Goal: Task Accomplishment & Management: Manage account settings

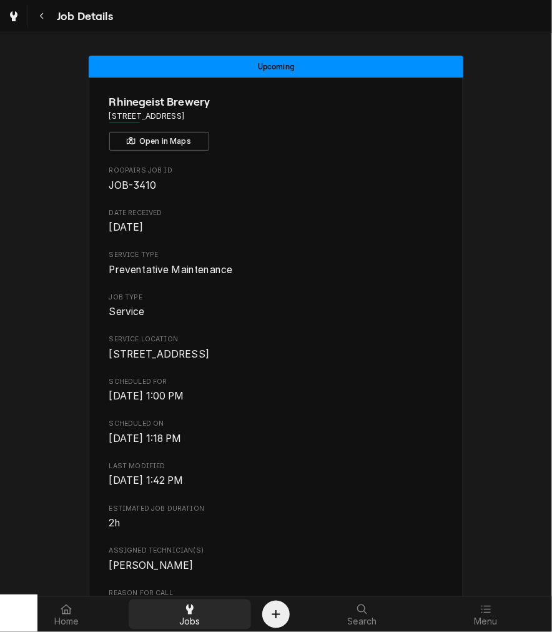
click at [171, 609] on div "Jobs" at bounding box center [189, 614] width 117 height 25
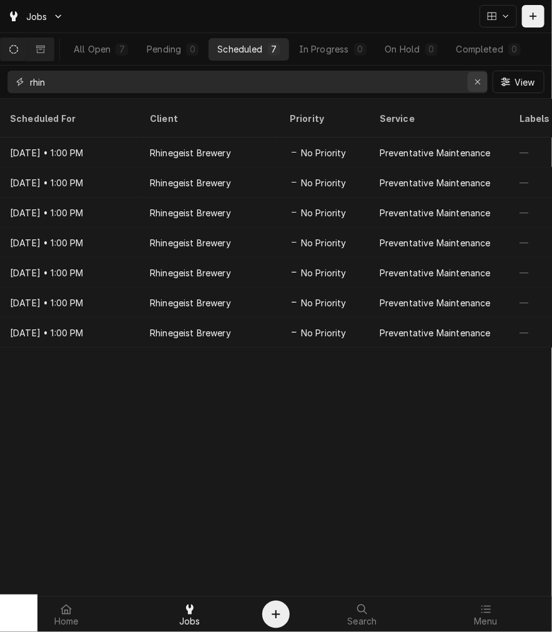
click at [484, 88] on button "Erase input" at bounding box center [478, 82] width 20 height 20
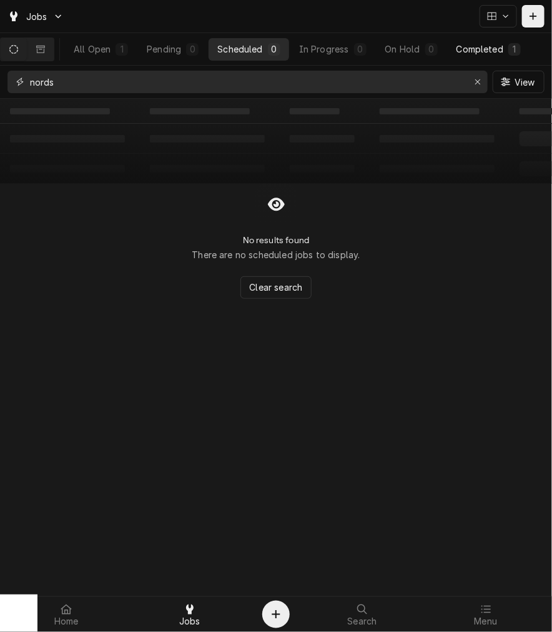
type input "nords"
click at [486, 45] on div "Completed" at bounding box center [480, 48] width 47 height 13
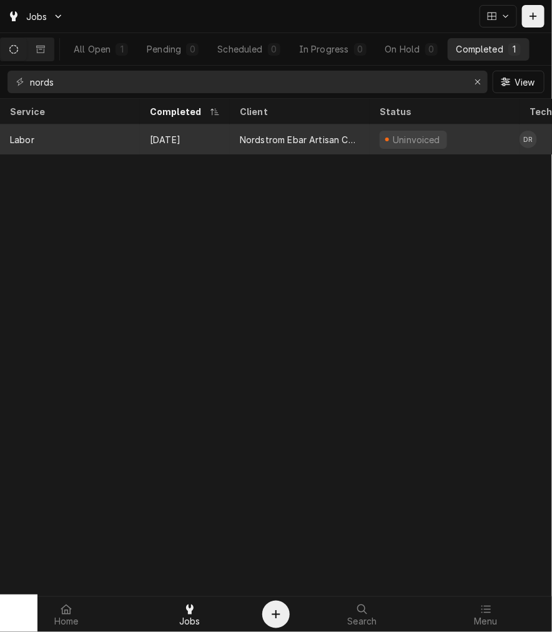
click at [250, 142] on div "Nordstrom Ebar Artisan Coffee" at bounding box center [300, 139] width 120 height 13
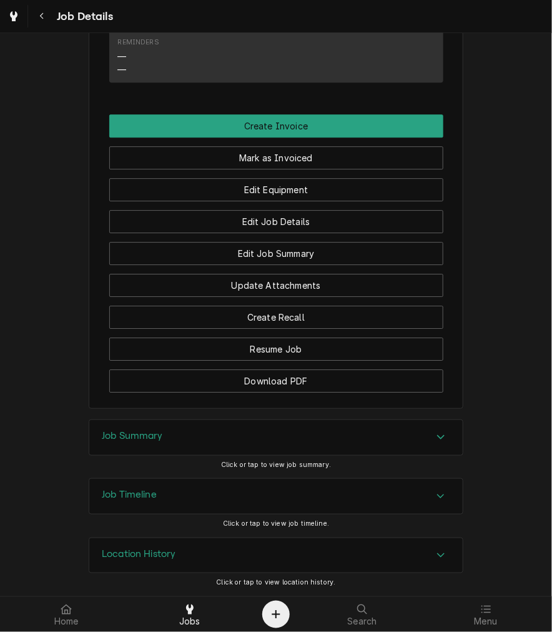
scroll to position [930, 0]
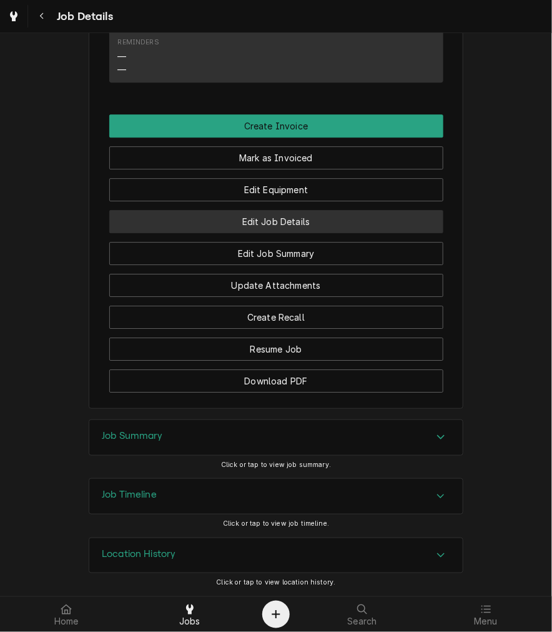
click at [335, 217] on button "Edit Job Details" at bounding box center [276, 221] width 334 height 23
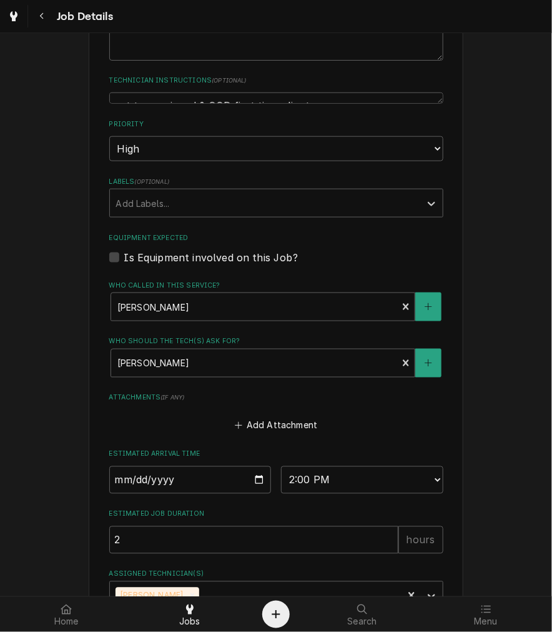
scroll to position [403, 0]
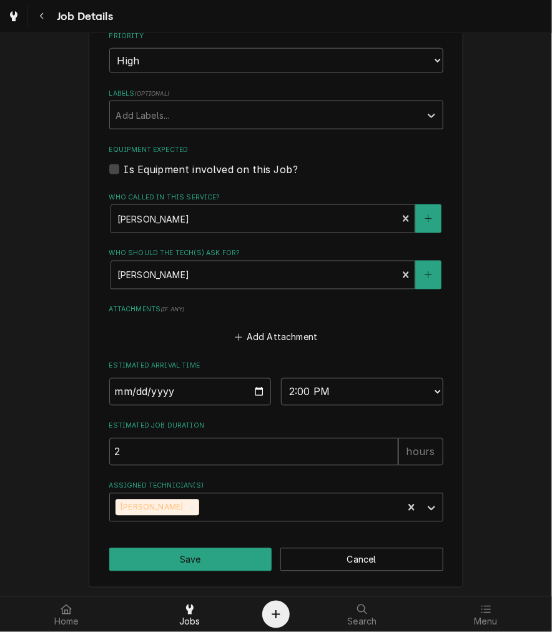
type textarea "x"
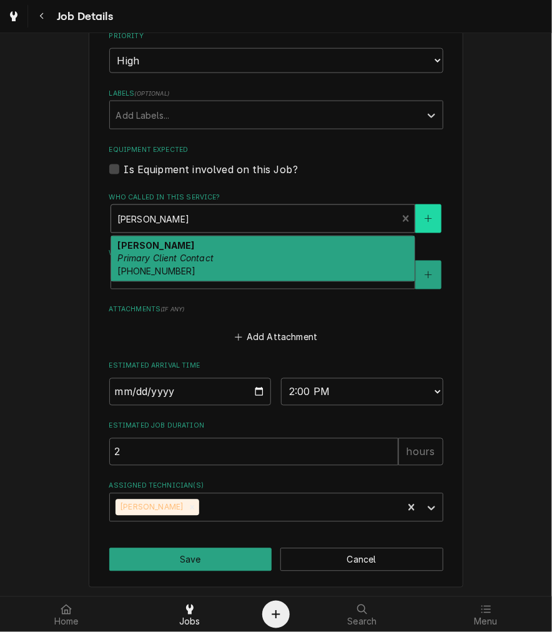
click at [429, 222] on button "Who called in this service?" at bounding box center [428, 218] width 26 height 29
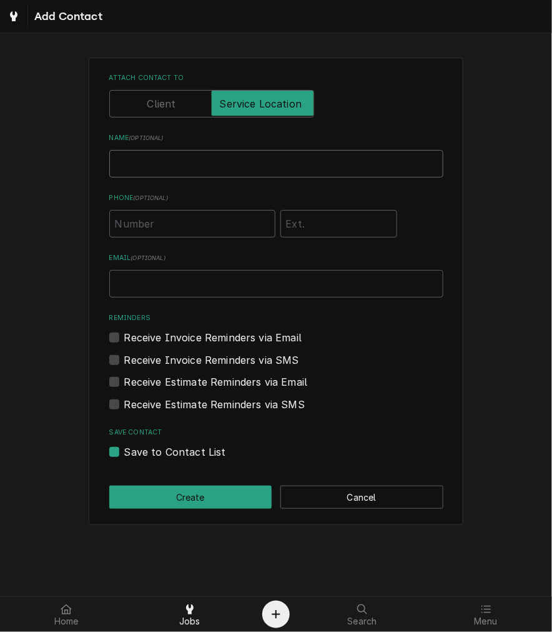
click at [279, 161] on input "Name ( optional )" at bounding box center [276, 163] width 334 height 27
type input "Maura Pridemore"
click at [203, 225] on input "Phone ( optional )" at bounding box center [192, 223] width 166 height 27
type input "[PHONE_NUMBER]"
click at [216, 288] on input "Email ( optional )" at bounding box center [276, 283] width 334 height 27
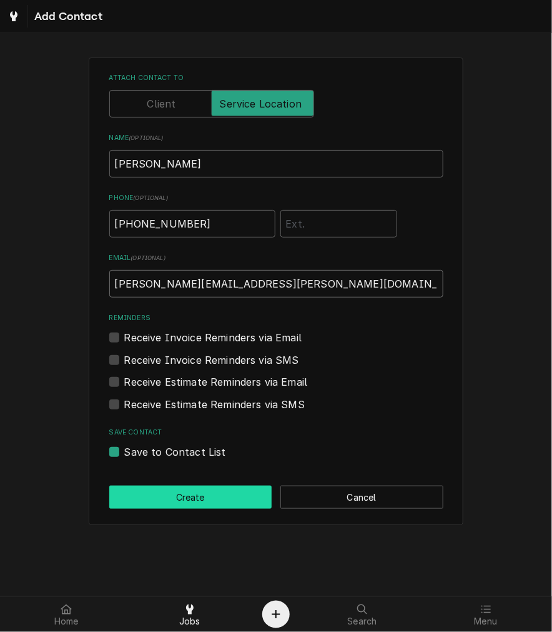
type input "[PERSON_NAME][EMAIL_ADDRESS][PERSON_NAME][DOMAIN_NAME]"
click at [219, 507] on button "Create" at bounding box center [190, 496] width 163 height 23
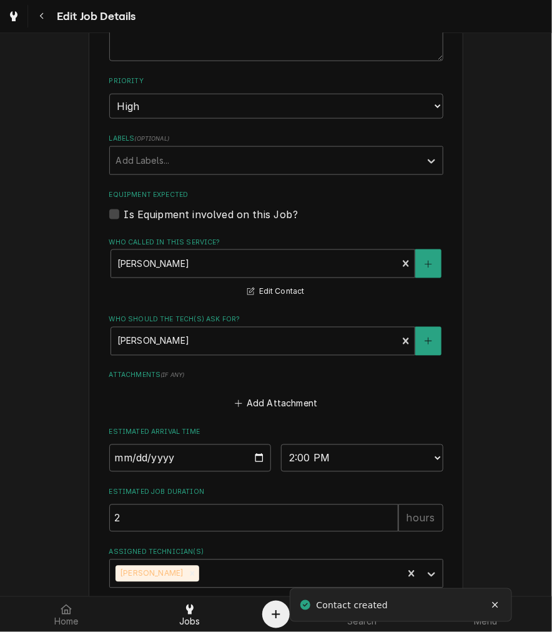
scroll to position [469, 0]
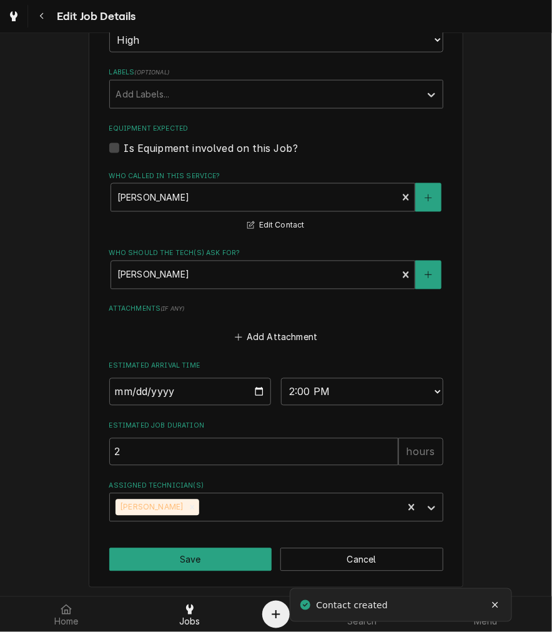
click at [225, 558] on button "Save" at bounding box center [190, 559] width 163 height 23
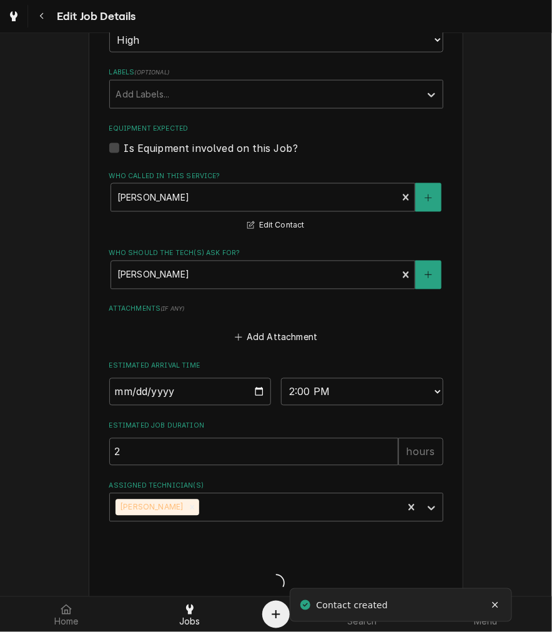
type textarea "x"
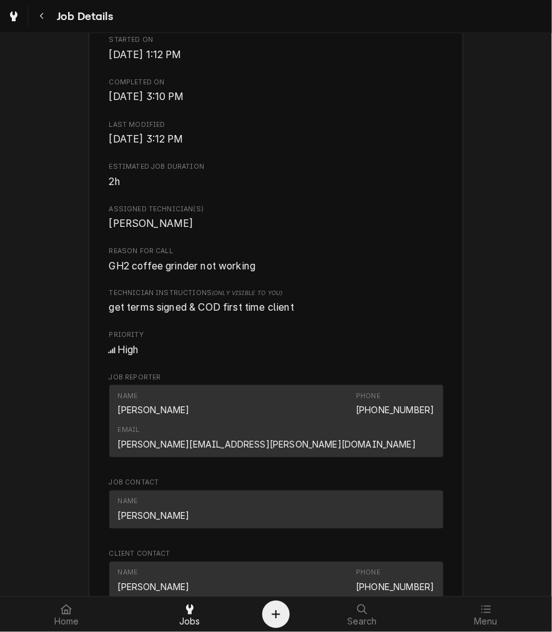
scroll to position [422, 0]
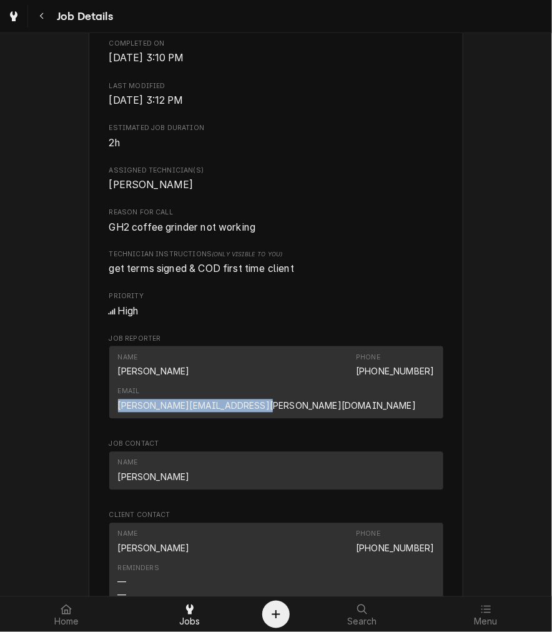
drag, startPoint x: 282, startPoint y: 382, endPoint x: 434, endPoint y: 390, distance: 151.4
click at [434, 390] on div "Name [PERSON_NAME] Phone [PHONE_NUMBER] Email [PERSON_NAME][EMAIL_ADDRESS][PERS…" at bounding box center [276, 382] width 334 height 72
copy link "[PERSON_NAME][EMAIL_ADDRESS][PERSON_NAME][DOMAIN_NAME]"
click at [325, 172] on div "Roopairs Job ID JOB-4053 Date Received [DATE] Service Type Labor Job Type Servi…" at bounding box center [276, 178] width 334 height 870
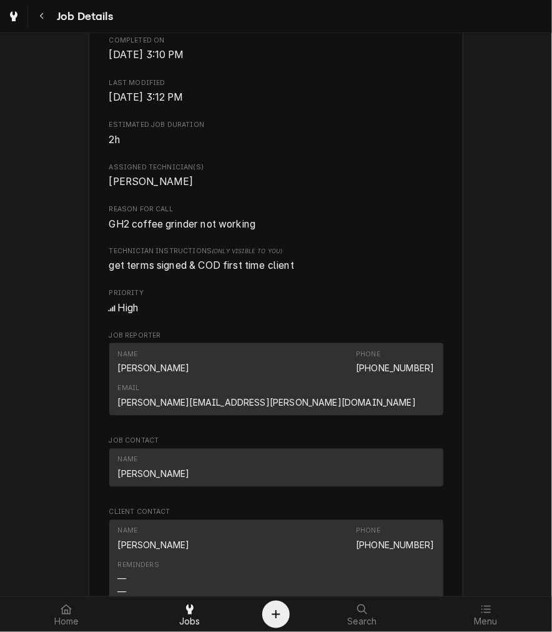
scroll to position [429, 0]
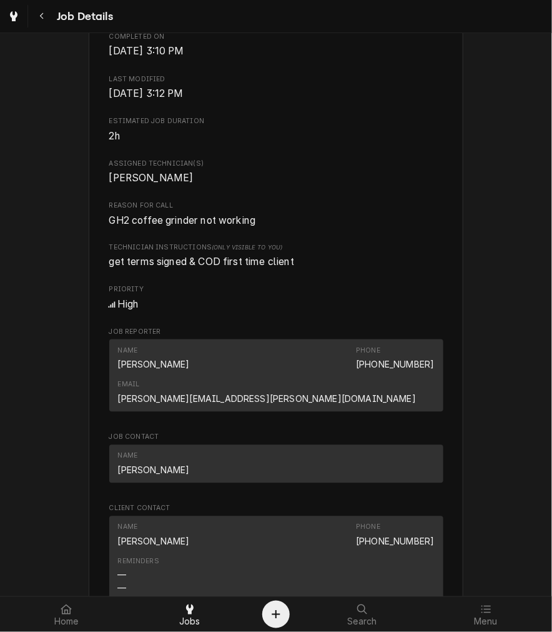
click at [358, 432] on span "Job Contact" at bounding box center [276, 437] width 334 height 10
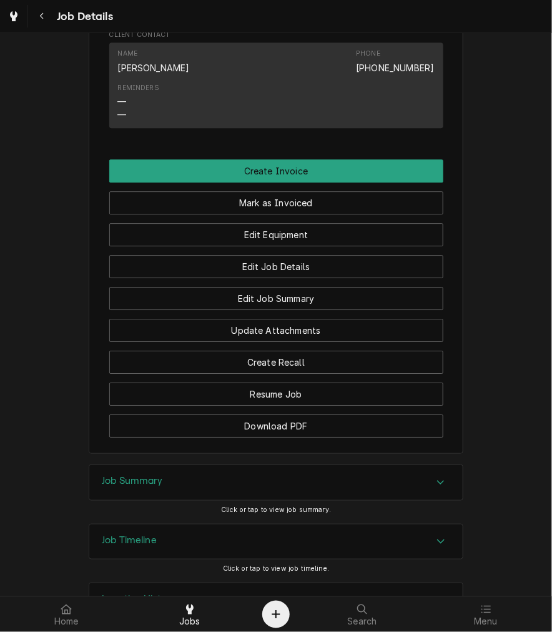
scroll to position [930, 0]
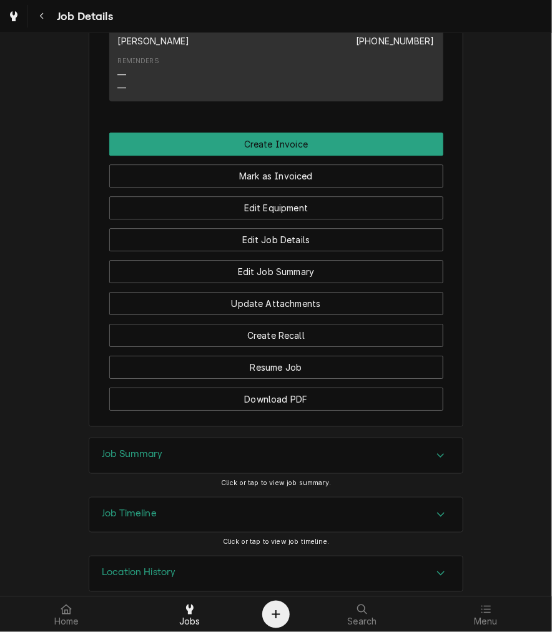
click at [261, 438] on div "Job Summary" at bounding box center [276, 455] width 374 height 35
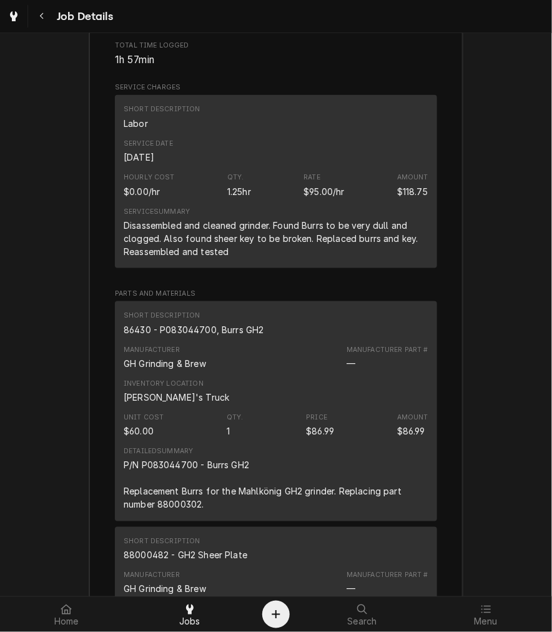
scroll to position [1503, 0]
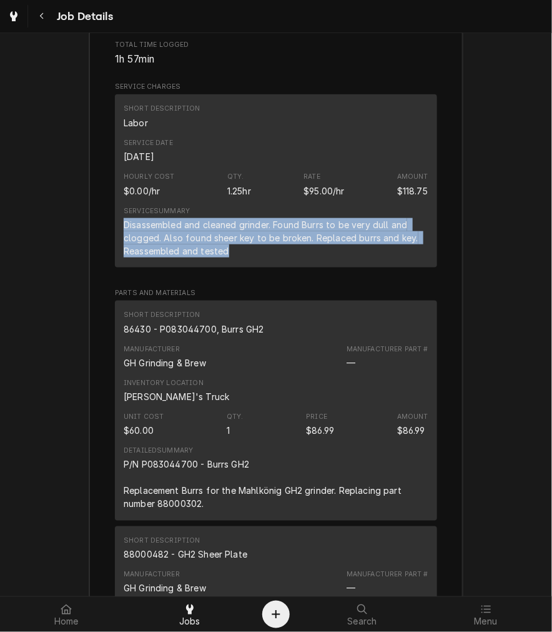
drag, startPoint x: 234, startPoint y: 232, endPoint x: 112, endPoint y: 204, distance: 124.9
click at [115, 204] on div "Short Description Labor Service Date [DATE] Hourly Cost $0.00/hr Qty. 1.25hr Ra…" at bounding box center [276, 180] width 322 height 173
copy div "Disassembled and cleaned grinder. Found Burrs to be very dull and clogged. Also…"
click at [279, 458] on div "P/N P083044700 - Burrs GH2 Replacement Burrs for the Mahlkönig GH2 grinder. Rep…" at bounding box center [276, 484] width 305 height 52
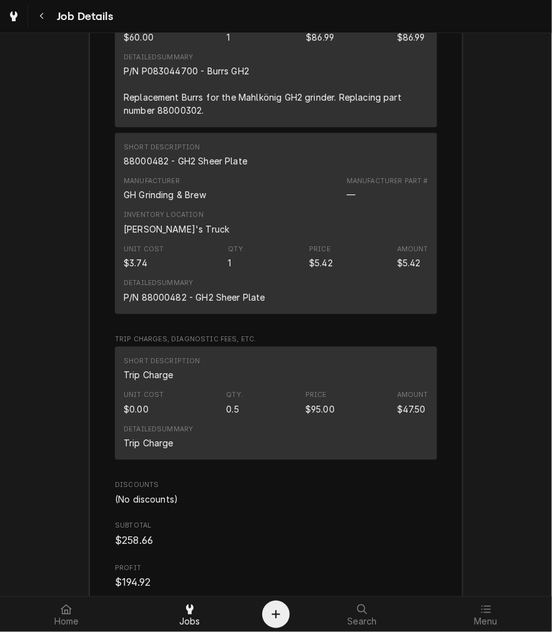
scroll to position [1895, 0]
drag, startPoint x: 244, startPoint y: 147, endPoint x: 106, endPoint y: 140, distance: 138.3
click at [106, 140] on div "Roopairs Job ID JOB-4053 Service Type Labor Job Type Service Total Time Logged …" at bounding box center [276, 151] width 374 height 1287
copy div "88000482 - GH2 Sheer Plate"
click at [312, 275] on div "Detailed Summary P/N 88000482 - GH2 Sheer Plate" at bounding box center [276, 292] width 305 height 34
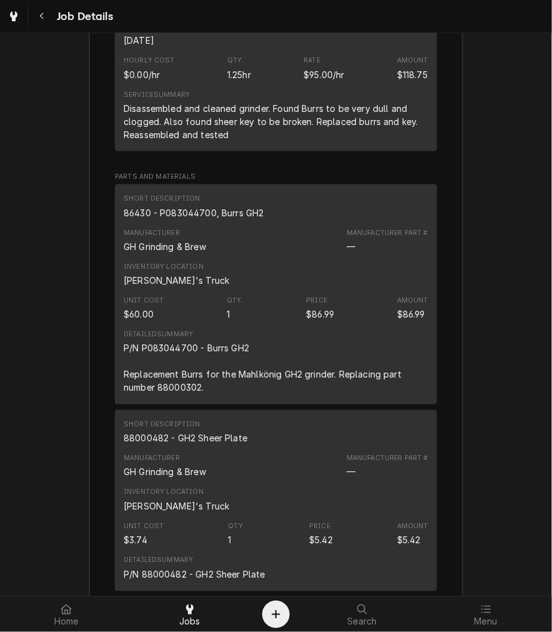
scroll to position [1615, 0]
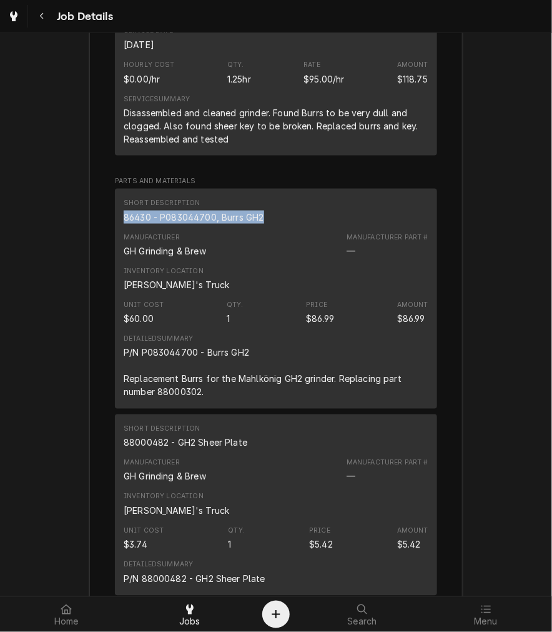
drag, startPoint x: 264, startPoint y: 201, endPoint x: 116, endPoint y: 201, distance: 148.7
click at [116, 201] on div "Short Description 86430 - P083044700, Burrs GH2 Manufacturer GH Grinding & Brew…" at bounding box center [276, 299] width 322 height 221
copy div "86430 - P083044700, Burrs GH2"
click at [275, 522] on div "Unit Cost $3.74 Qty. 1 Price $5.42 Amount $5.42" at bounding box center [276, 539] width 305 height 34
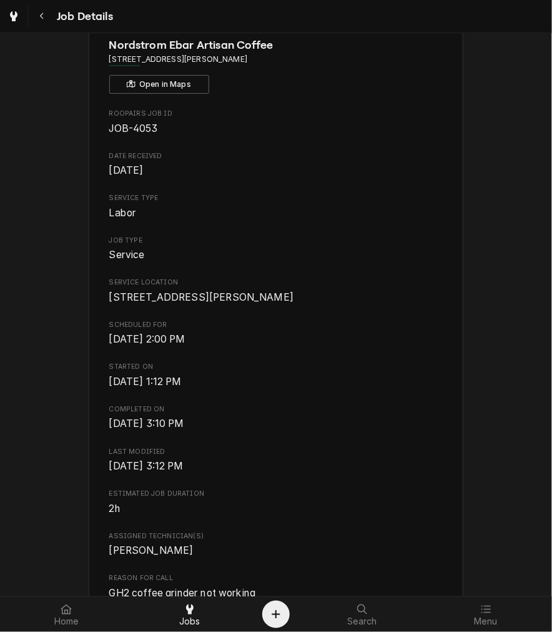
scroll to position [0, 0]
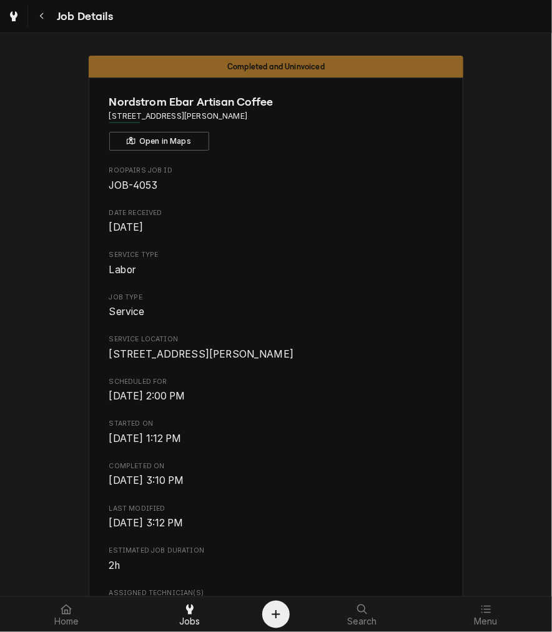
click at [44, 4] on div "Job Details" at bounding box center [276, 16] width 552 height 32
click at [42, 10] on div "Navigate back" at bounding box center [42, 16] width 12 height 12
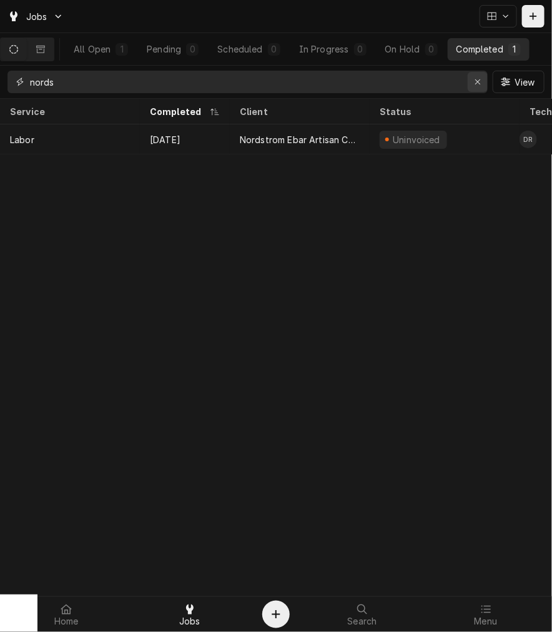
click at [475, 82] on icon "Erase input" at bounding box center [478, 81] width 7 height 9
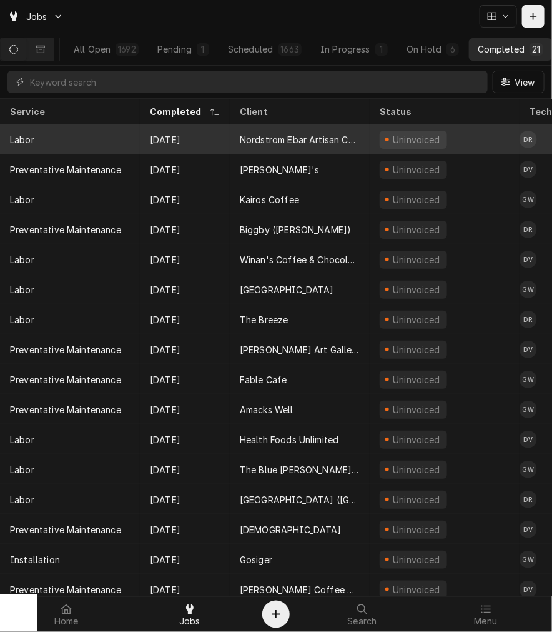
click at [367, 133] on div "Nordstrom Ebar Artisan Coffee" at bounding box center [300, 139] width 140 height 30
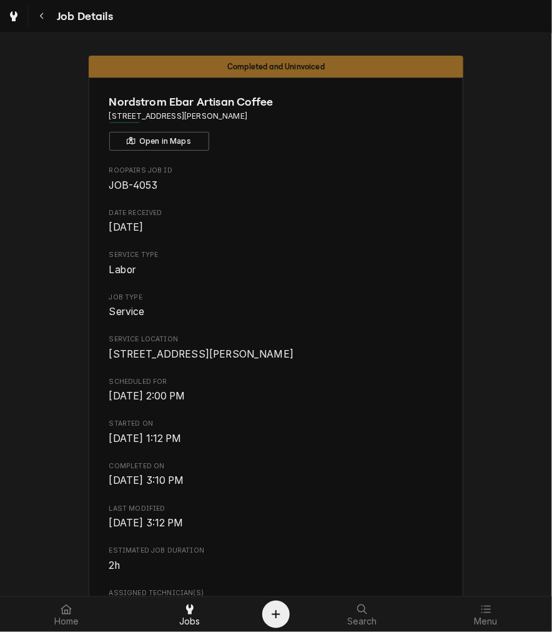
click at [367, 387] on span "Scheduled For" at bounding box center [276, 382] width 334 height 10
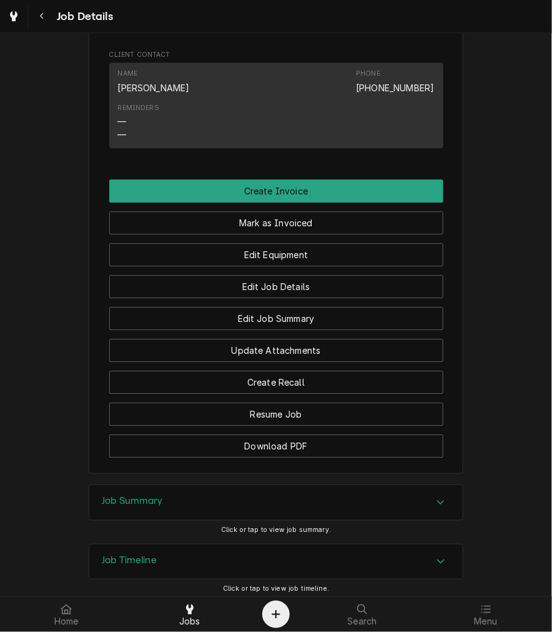
scroll to position [883, 0]
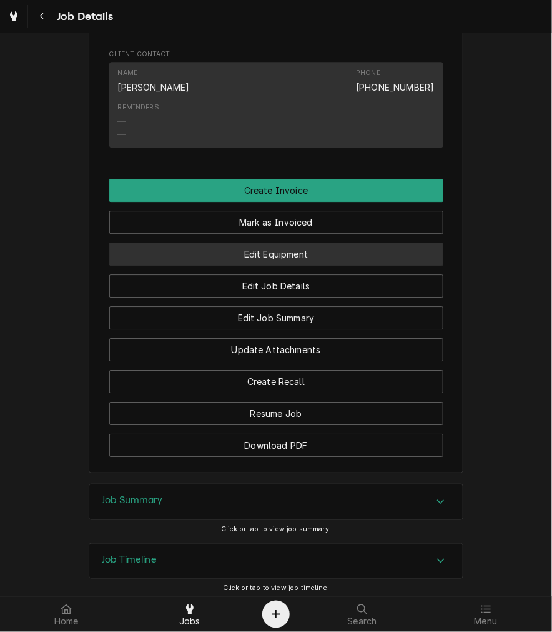
click at [360, 242] on button "Edit Equipment" at bounding box center [276, 253] width 334 height 23
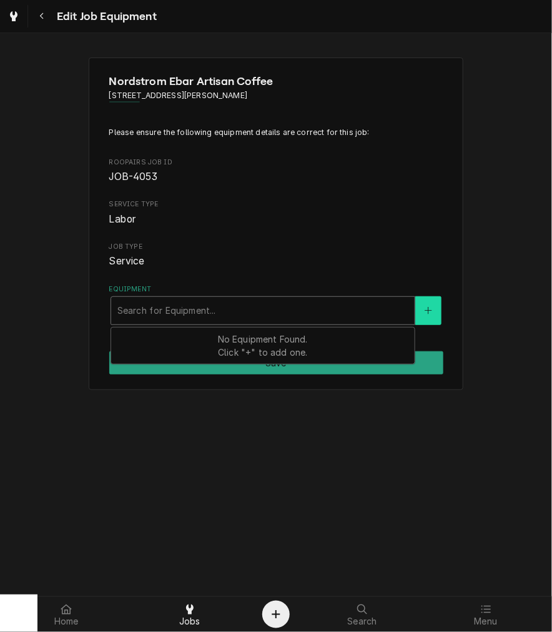
click at [435, 317] on button "Equipment" at bounding box center [428, 310] width 26 height 29
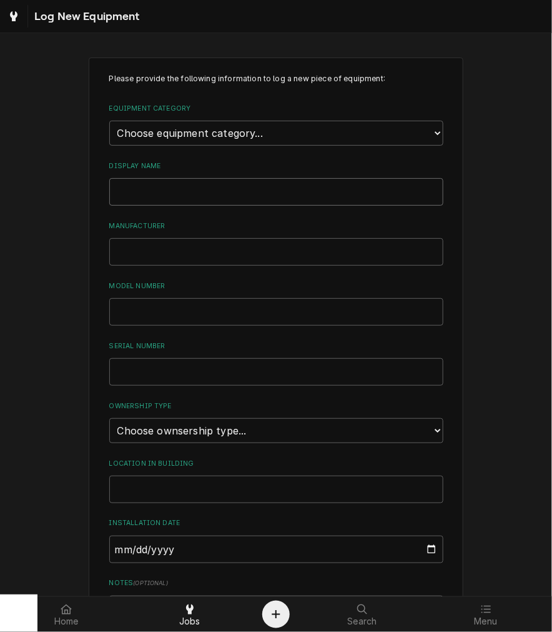
click at [211, 188] on input "Display Name" at bounding box center [276, 191] width 334 height 27
type input "Mahlkonig"
type input "G"
drag, startPoint x: 162, startPoint y: 188, endPoint x: 57, endPoint y: 195, distance: 105.2
click at [52, 195] on div "Please provide the following information to log a new piece of equipment: Equip…" at bounding box center [276, 415] width 552 height 738
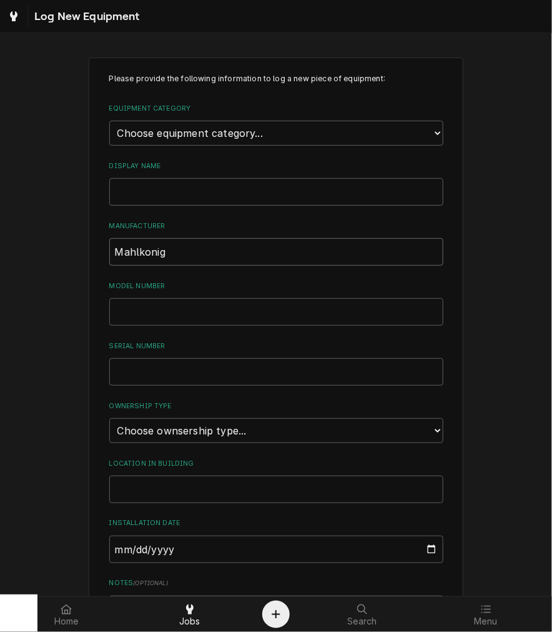
type input "Mahlkonig"
click at [151, 172] on div "Display Name" at bounding box center [276, 183] width 334 height 44
click at [151, 191] on input "Display Name" at bounding box center [276, 191] width 334 height 27
type input "GH2"
click at [152, 313] on input "Model Number" at bounding box center [276, 311] width 334 height 27
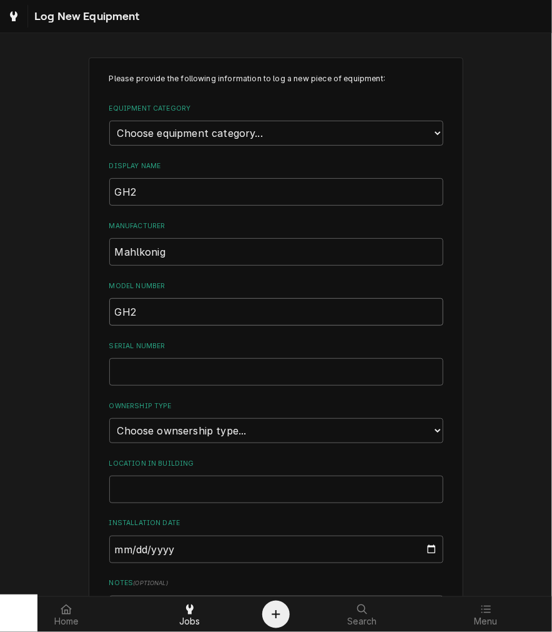
type input "GH2"
click at [156, 369] on input "Serial Number" at bounding box center [276, 371] width 334 height 27
click at [180, 374] on input "Serial Number" at bounding box center [276, 371] width 334 height 27
type input "10U0004673"
click at [182, 425] on select "Choose ownsership type... Unknown Owned Leased Rented" at bounding box center [276, 430] width 334 height 25
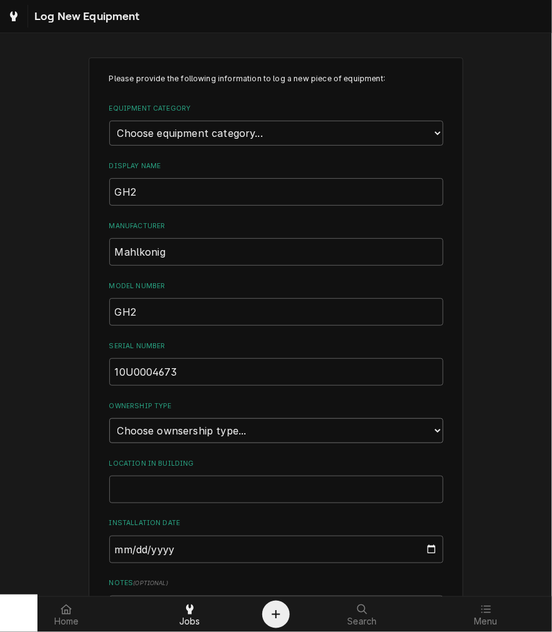
select select "1"
click at [109, 418] on select "Choose ownsership type... Unknown Owned Leased Rented" at bounding box center [276, 430] width 334 height 25
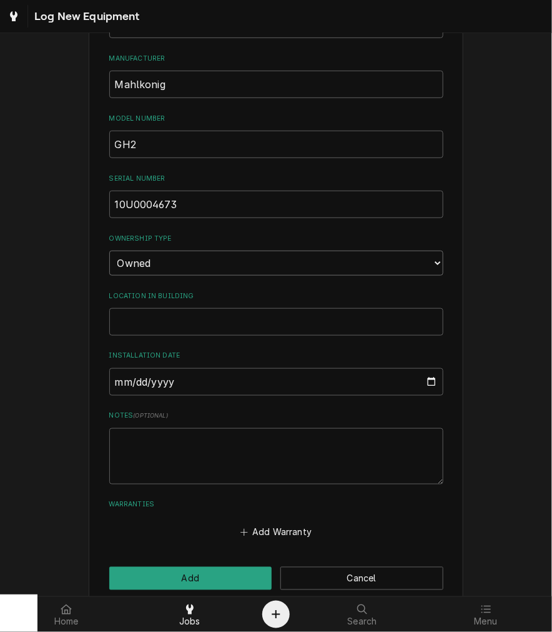
scroll to position [184, 0]
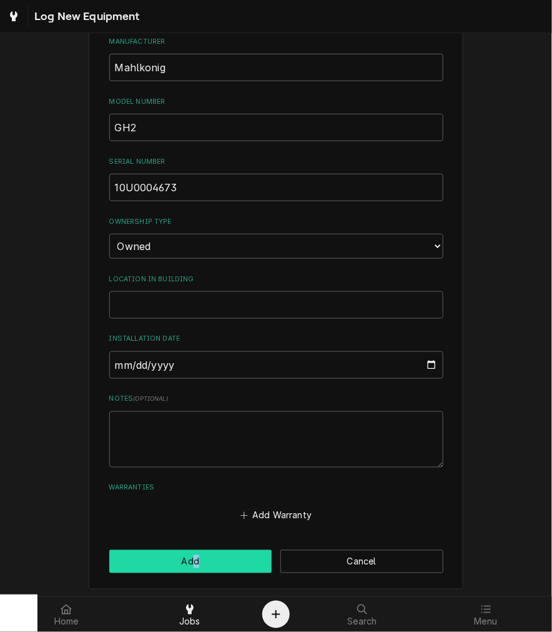
drag, startPoint x: 186, startPoint y: 573, endPoint x: 194, endPoint y: 548, distance: 25.5
click at [194, 548] on div "Please provide the following information to log a new piece of equipment: Equip…" at bounding box center [276, 231] width 375 height 716
click at [194, 550] on button "Add" at bounding box center [190, 561] width 163 height 23
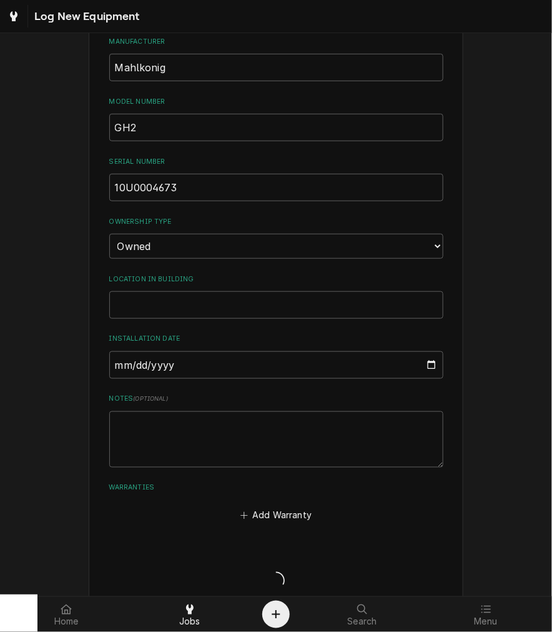
scroll to position [71, 0]
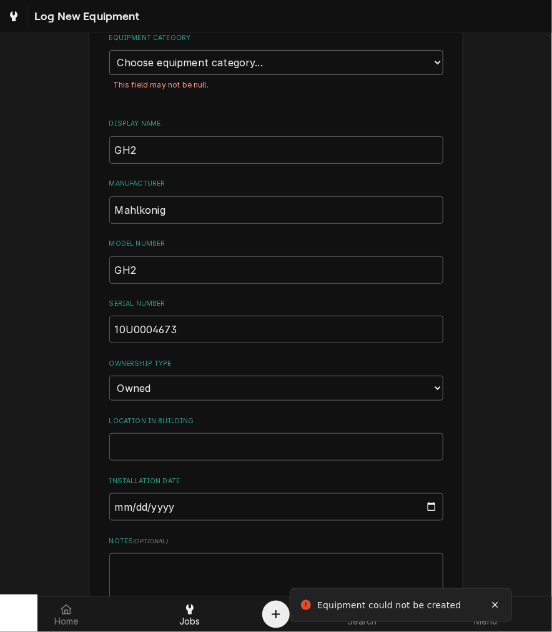
click at [260, 65] on select "Choose equipment category... Refrigeration Beverage Equipment Other" at bounding box center [276, 62] width 334 height 25
select select "9"
click at [109, 50] on select "Choose equipment category... Refrigeration Beverage Equipment Other" at bounding box center [276, 62] width 334 height 25
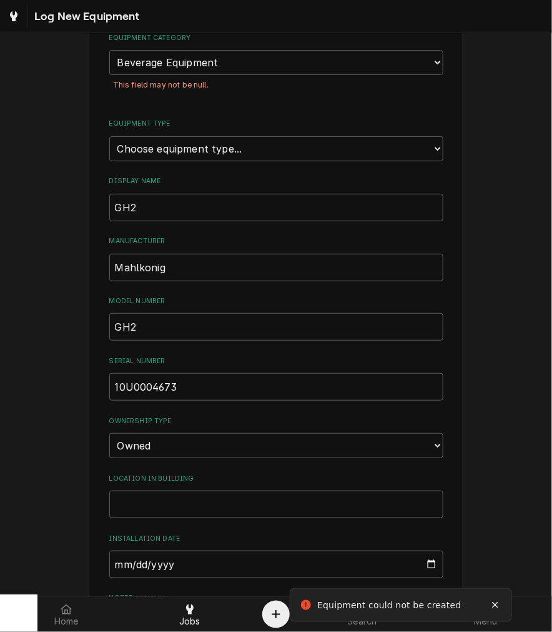
click at [200, 119] on label "Equipment Type" at bounding box center [276, 124] width 334 height 10
click at [200, 136] on select "Choose equipment type... Bar Blender Coffee Grinder Coffee Maker Coffee Urn Fro…" at bounding box center [276, 148] width 334 height 25
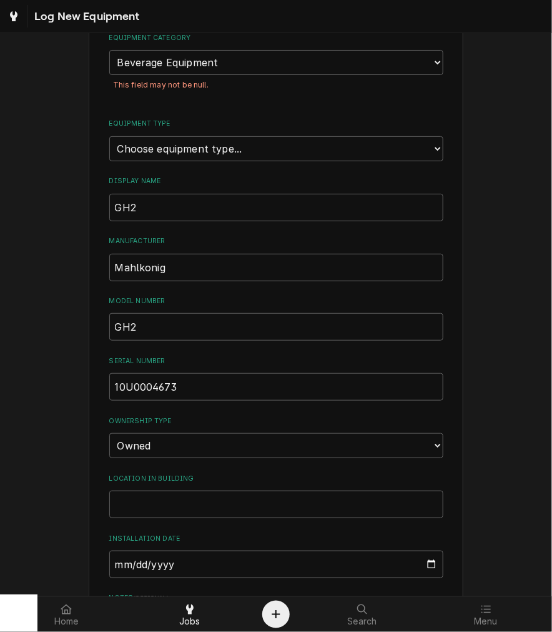
click at [209, 76] on div "This field may not be null." at bounding box center [276, 84] width 334 height 19
click at [222, 64] on select "Choose equipment category... Refrigeration Beverage Equipment Other" at bounding box center [276, 62] width 334 height 25
click at [207, 144] on select "Choose equipment type... Bar Blender Coffee Grinder Coffee Maker Coffee Urn Fro…" at bounding box center [276, 148] width 334 height 25
select select "78"
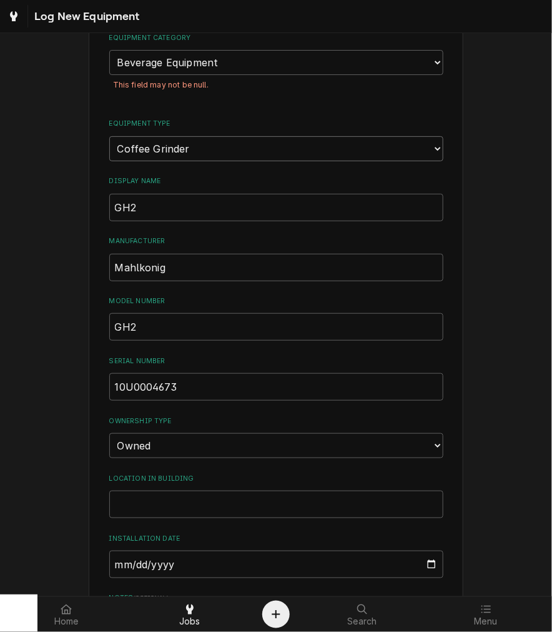
click at [109, 136] on select "Choose equipment type... Bar Blender Coffee Grinder Coffee Maker Coffee Urn Fro…" at bounding box center [276, 148] width 334 height 25
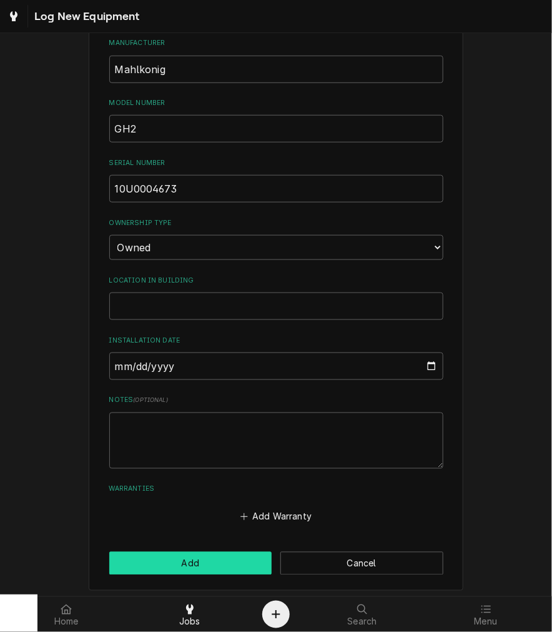
click at [175, 552] on button "Add" at bounding box center [190, 563] width 163 height 23
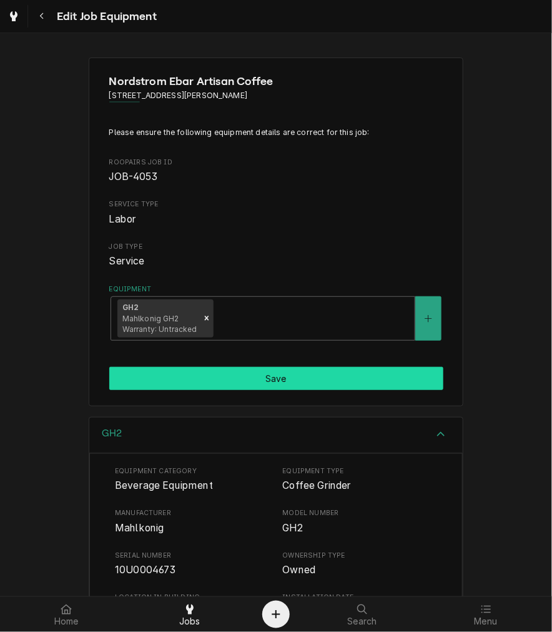
click at [250, 374] on button "Save" at bounding box center [276, 378] width 334 height 23
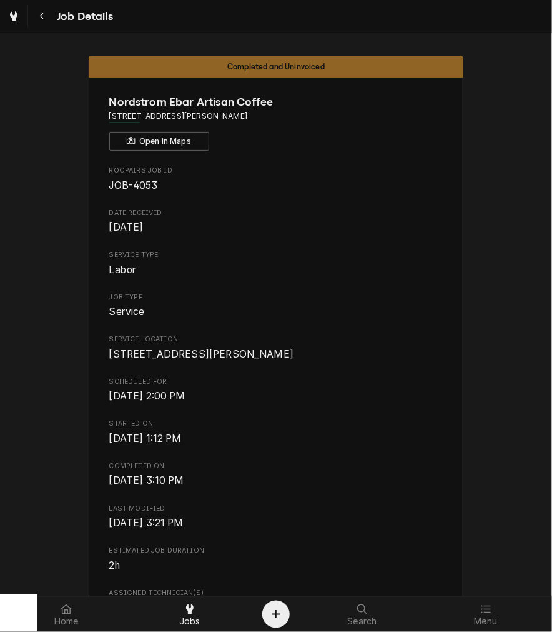
click at [354, 335] on span "Service Location" at bounding box center [276, 339] width 334 height 10
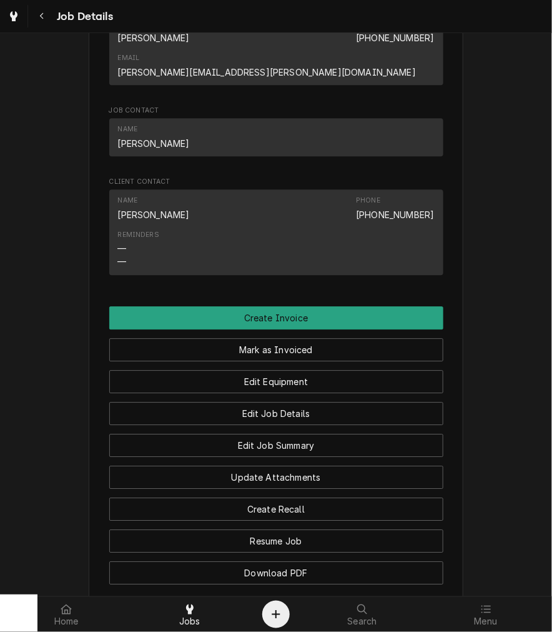
scroll to position [760, 0]
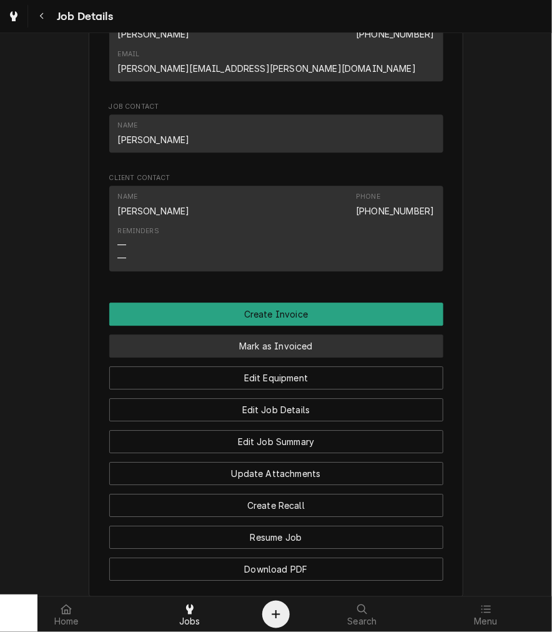
click at [370, 334] on button "Mark as Invoiced" at bounding box center [276, 345] width 334 height 23
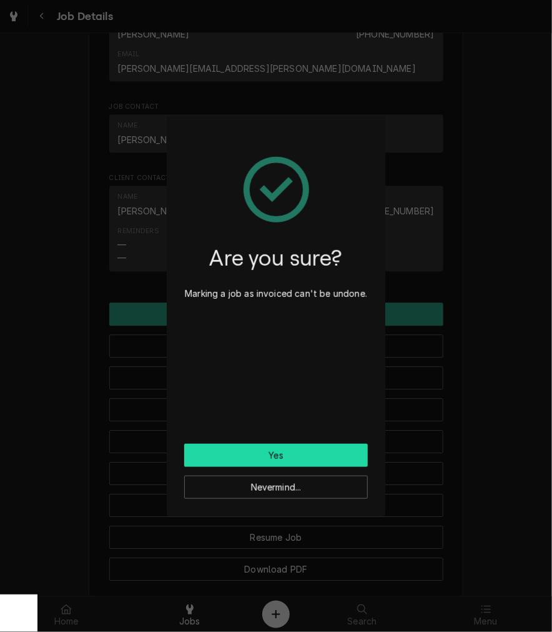
click at [333, 445] on button "Yes" at bounding box center [276, 455] width 184 height 23
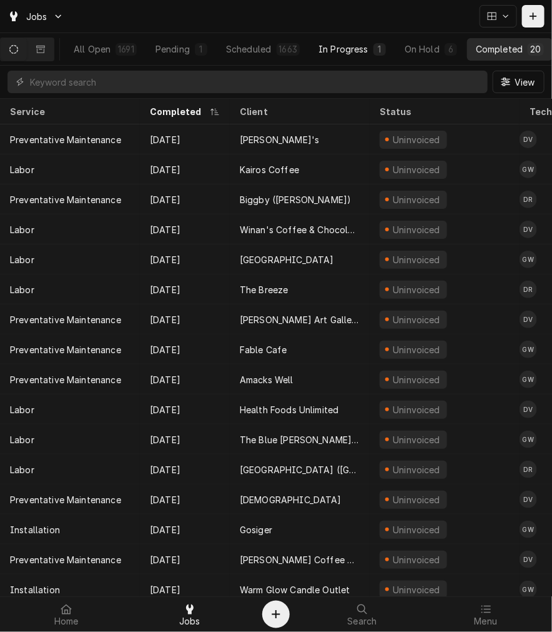
click at [375, 46] on button "In Progress 1" at bounding box center [352, 49] width 85 height 22
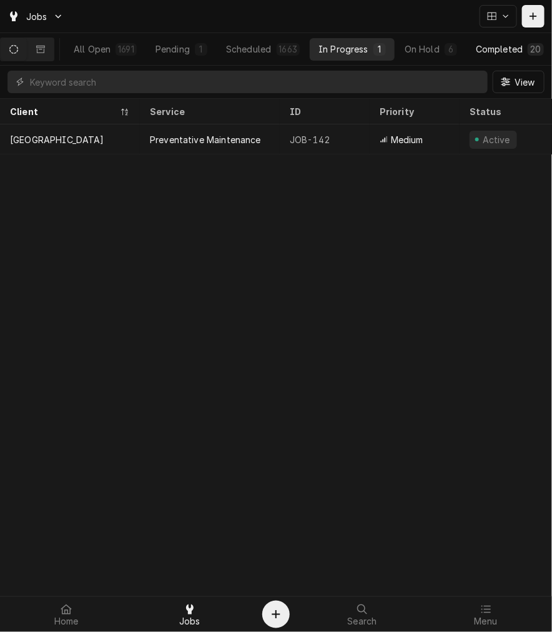
click at [510, 54] on div "Completed" at bounding box center [499, 48] width 47 height 13
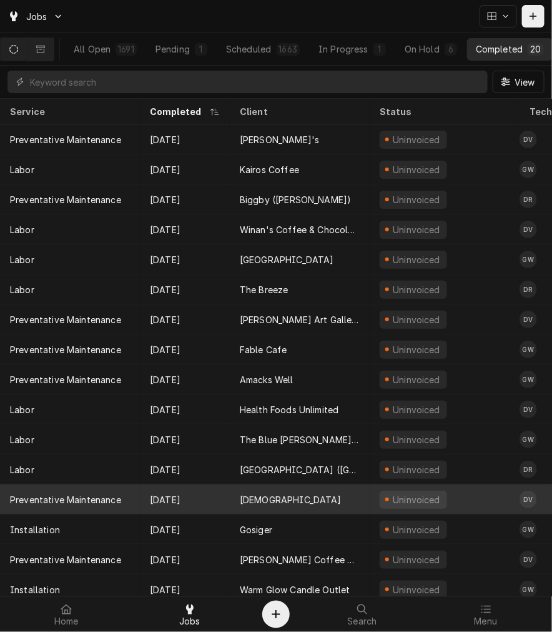
click at [254, 493] on div "[DEMOGRAPHIC_DATA]" at bounding box center [291, 499] width 102 height 13
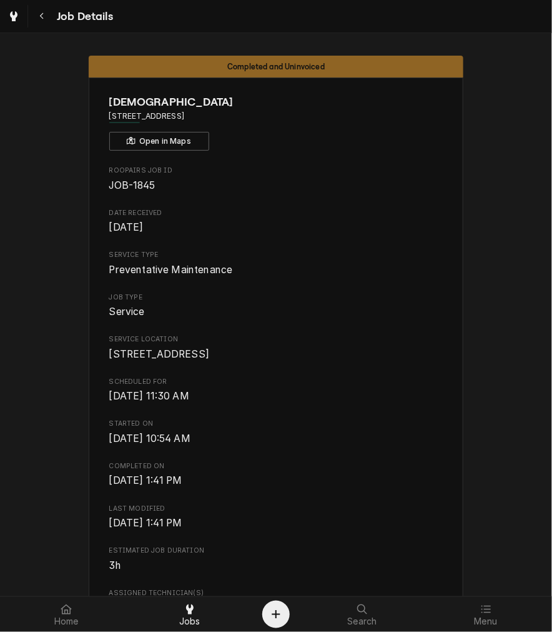
click at [48, 24] on button "Navigate back" at bounding box center [42, 16] width 22 height 22
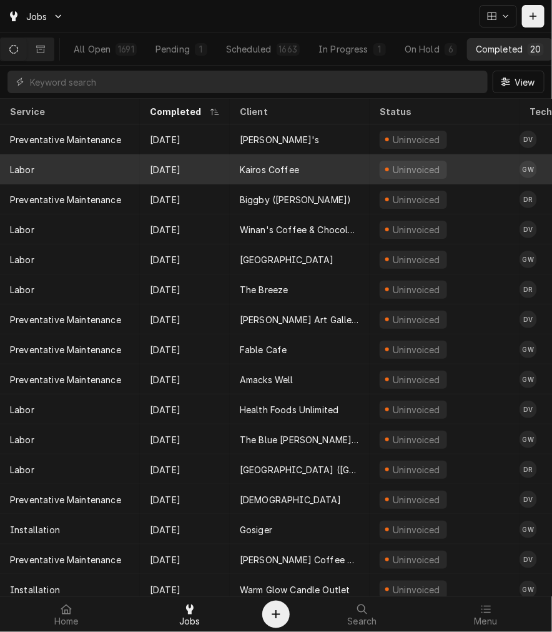
click at [291, 167] on div "Kairos Coffee" at bounding box center [269, 169] width 59 height 13
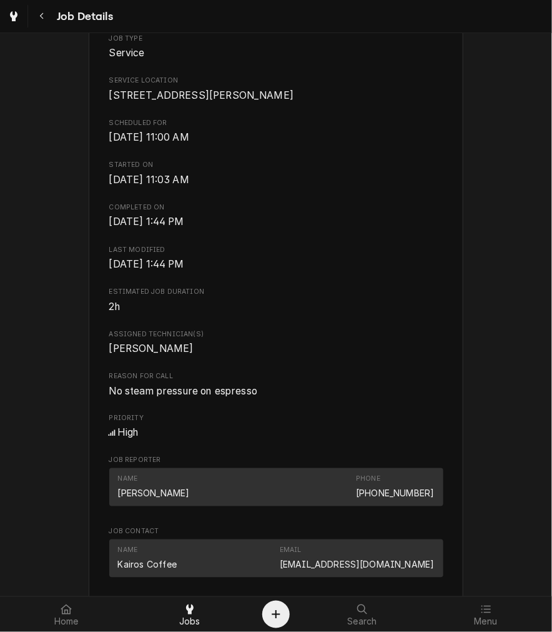
scroll to position [288, 0]
